Goal: Find contact information: Find contact information

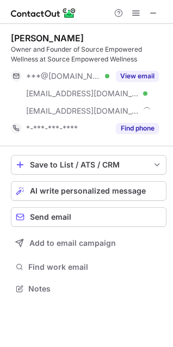
scroll to position [281, 173]
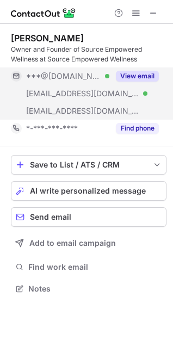
click at [135, 74] on button "View email" at bounding box center [137, 76] width 43 height 11
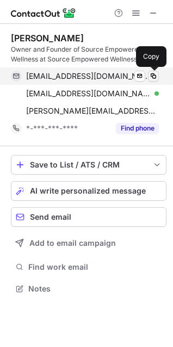
click at [152, 74] on span at bounding box center [153, 76] width 9 height 9
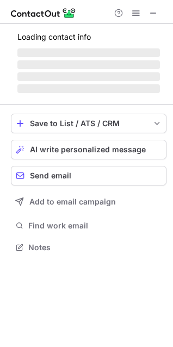
scroll to position [263, 173]
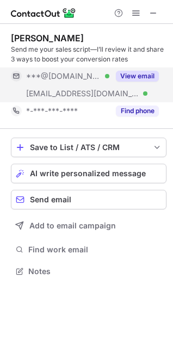
click at [138, 73] on button "View email" at bounding box center [137, 76] width 43 height 11
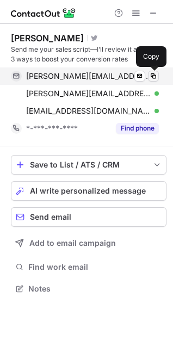
click at [152, 78] on span at bounding box center [153, 76] width 9 height 9
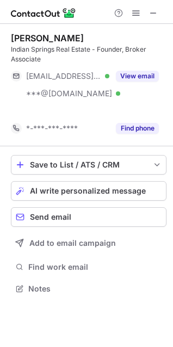
scroll to position [263, 173]
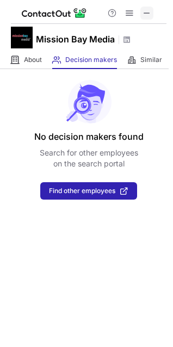
click at [144, 17] on span at bounding box center [146, 13] width 9 height 9
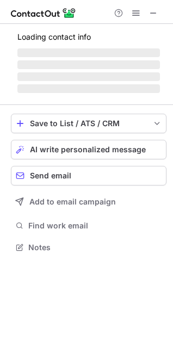
scroll to position [281, 173]
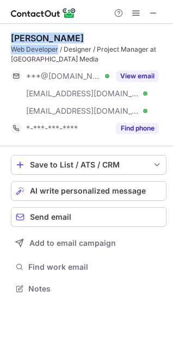
drag, startPoint x: 9, startPoint y: 34, endPoint x: 59, endPoint y: 47, distance: 51.7
click at [59, 47] on div "[PERSON_NAME] Web Developer / Designer / Project Manager at [GEOGRAPHIC_DATA] M…" at bounding box center [86, 164] width 173 height 281
click at [59, 47] on div "Web Developer / Designer / Project Manager at [GEOGRAPHIC_DATA] Media" at bounding box center [88, 55] width 155 height 20
drag, startPoint x: 60, startPoint y: 47, endPoint x: 9, endPoint y: 39, distance: 51.8
click at [9, 39] on div "[PERSON_NAME] Web Developer / Designer / Project Manager at [GEOGRAPHIC_DATA] M…" at bounding box center [86, 164] width 173 height 281
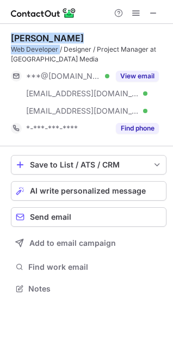
copy div "[PERSON_NAME] Web Developer"
click at [7, 49] on div "[PERSON_NAME] Web Developer / Designer / Project Manager at [GEOGRAPHIC_DATA] M…" at bounding box center [86, 164] width 173 height 281
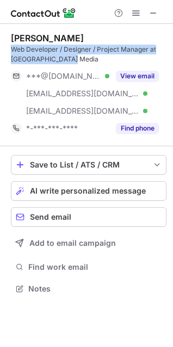
drag, startPoint x: 11, startPoint y: 48, endPoint x: 78, endPoint y: 57, distance: 66.8
click at [78, 57] on div "Web Developer / Designer / Project Manager at [GEOGRAPHIC_DATA] Media" at bounding box center [88, 55] width 155 height 20
copy div "Web Developer / Designer / Project Manager at [GEOGRAPHIC_DATA] Media"
